Goal: Task Accomplishment & Management: Complete application form

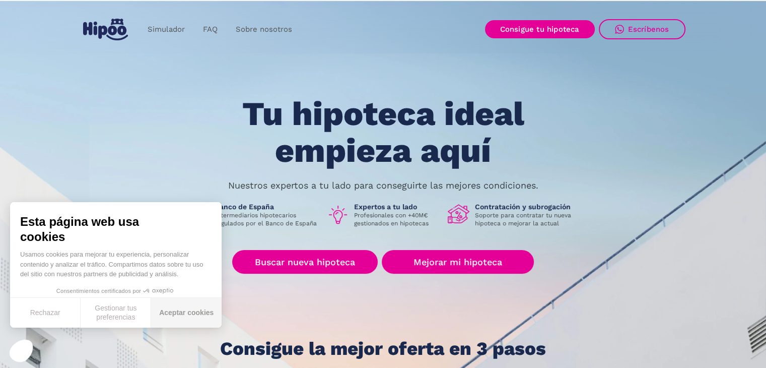
click at [190, 308] on button "Aceptar cookies" at bounding box center [186, 313] width 70 height 30
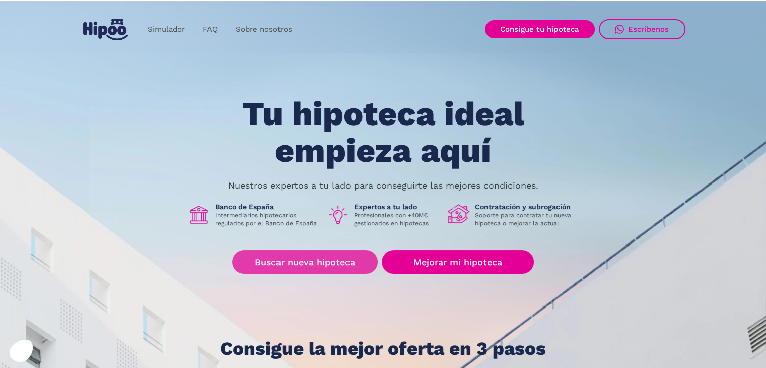
click at [292, 251] on link "Buscar nueva hipoteca" at bounding box center [305, 262] width 146 height 24
